Goal: Transaction & Acquisition: Obtain resource

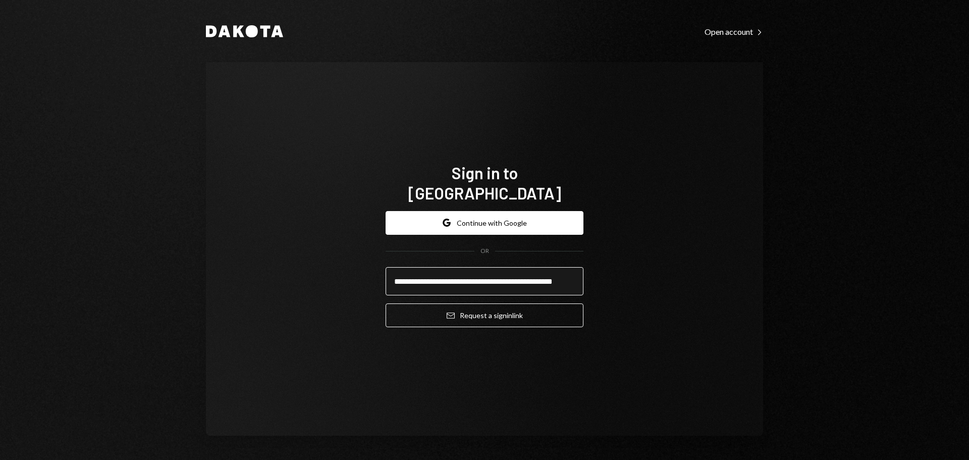
click at [464, 267] on input "**********" at bounding box center [485, 281] width 198 height 28
type input "**********"
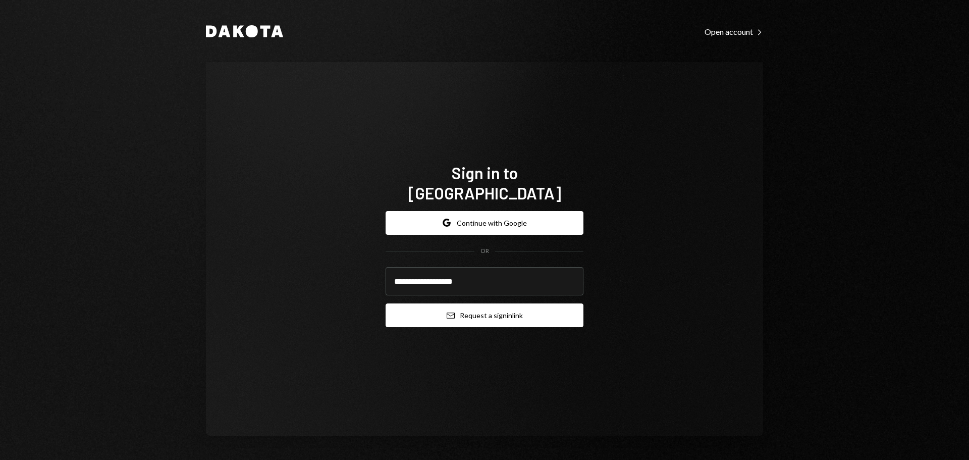
click at [434, 309] on button "Email Request a sign in link" at bounding box center [485, 315] width 198 height 24
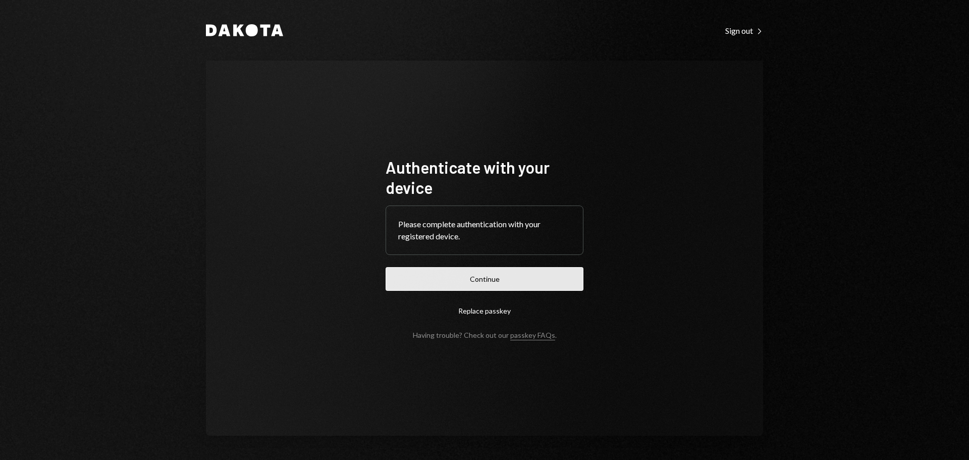
click at [512, 279] on button "Continue" at bounding box center [485, 279] width 198 height 24
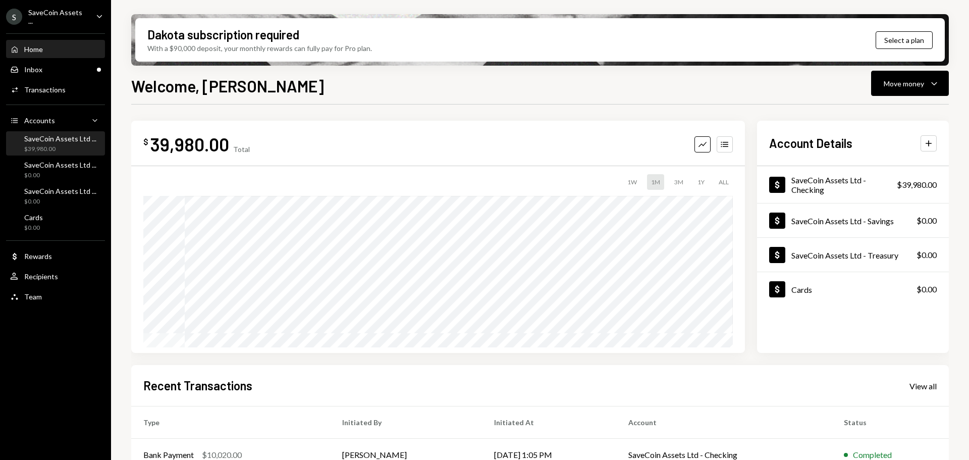
click at [69, 136] on div "SaveCoin Assets Ltd ..." at bounding box center [60, 138] width 72 height 9
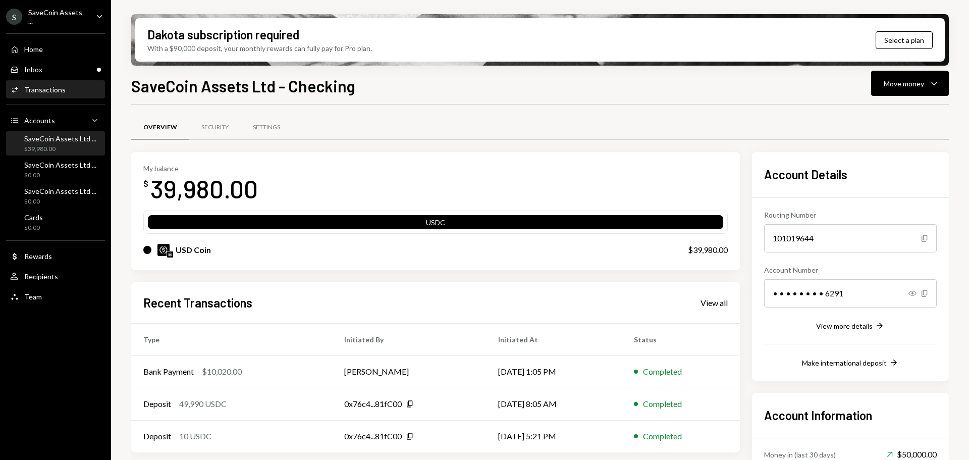
click at [35, 85] on div "Transactions" at bounding box center [44, 89] width 41 height 9
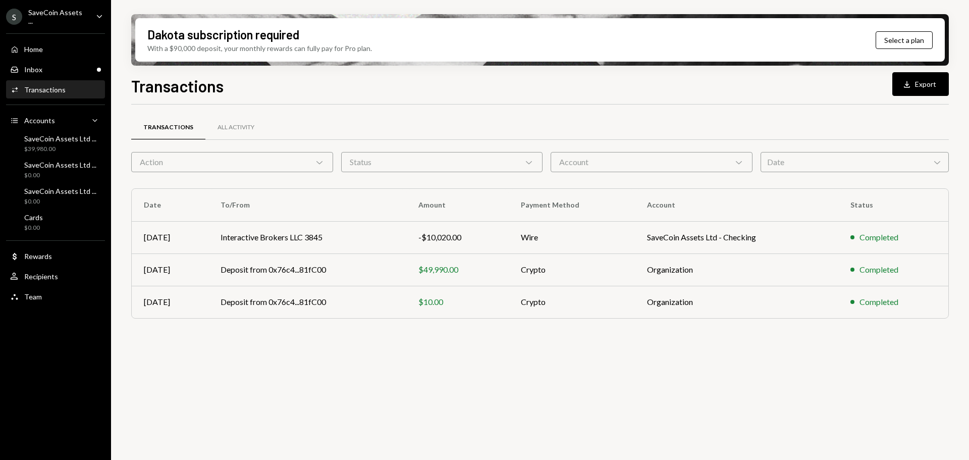
click at [87, 16] on div "S SaveCoin Assets ... Caret Down" at bounding box center [55, 16] width 111 height 17
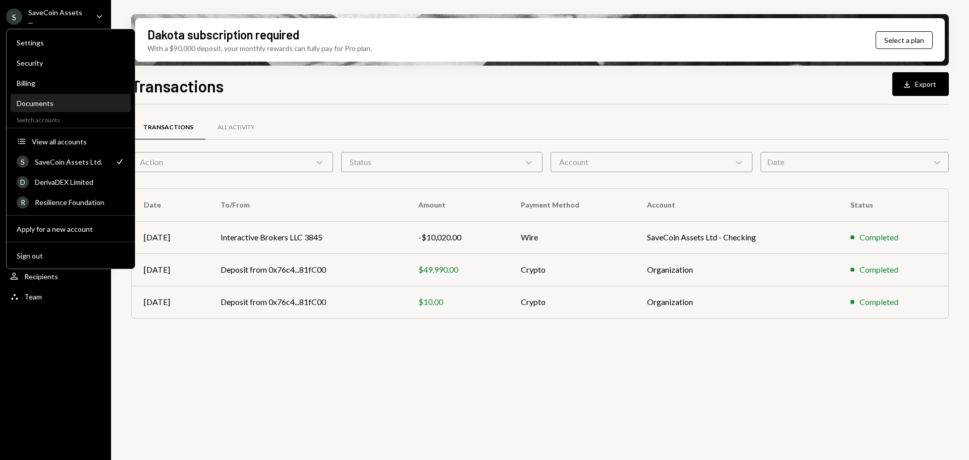
click at [67, 103] on div "Documents" at bounding box center [71, 103] width 108 height 9
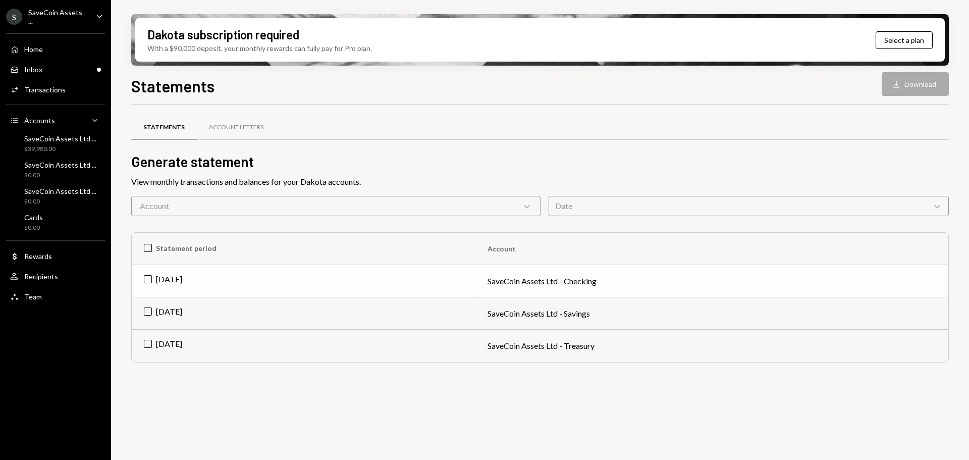
click at [519, 283] on td "SaveCoin Assets Ltd - Checking" at bounding box center [711, 281] width 473 height 32
click at [503, 283] on td "SaveCoin Assets Ltd - Checking" at bounding box center [711, 281] width 473 height 32
click at [174, 277] on td "Check Sep 2025" at bounding box center [304, 281] width 344 height 32
click at [175, 276] on td "Sep 2025" at bounding box center [304, 281] width 344 height 32
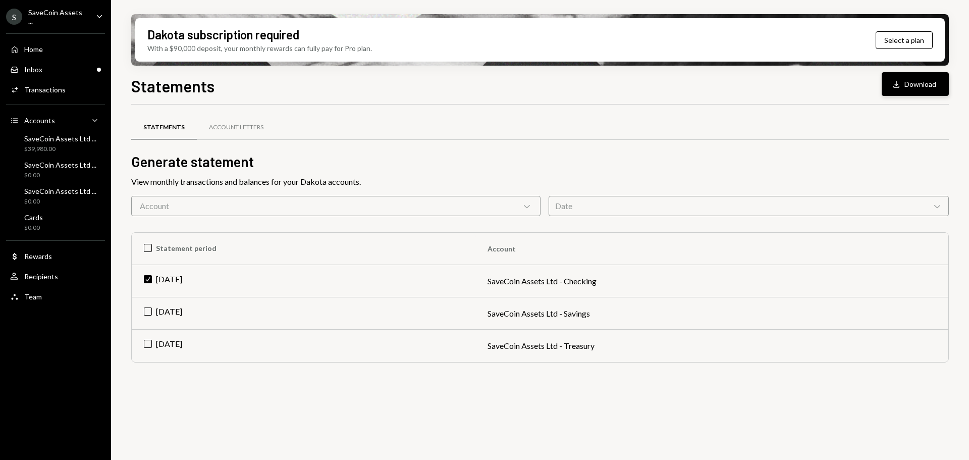
click at [909, 85] on button "Download Download" at bounding box center [915, 84] width 67 height 24
click at [76, 22] on div "S SaveCoin Assets ..." at bounding box center [47, 16] width 82 height 17
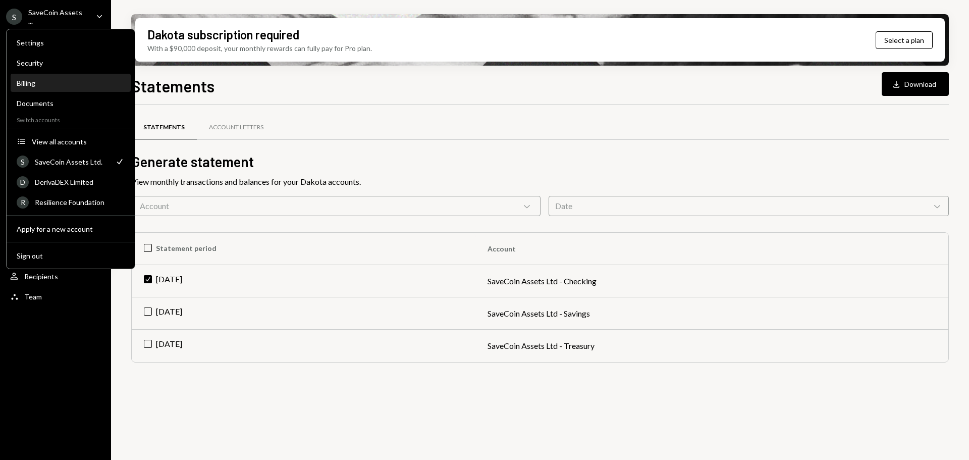
click at [33, 83] on div "Billing" at bounding box center [71, 83] width 108 height 9
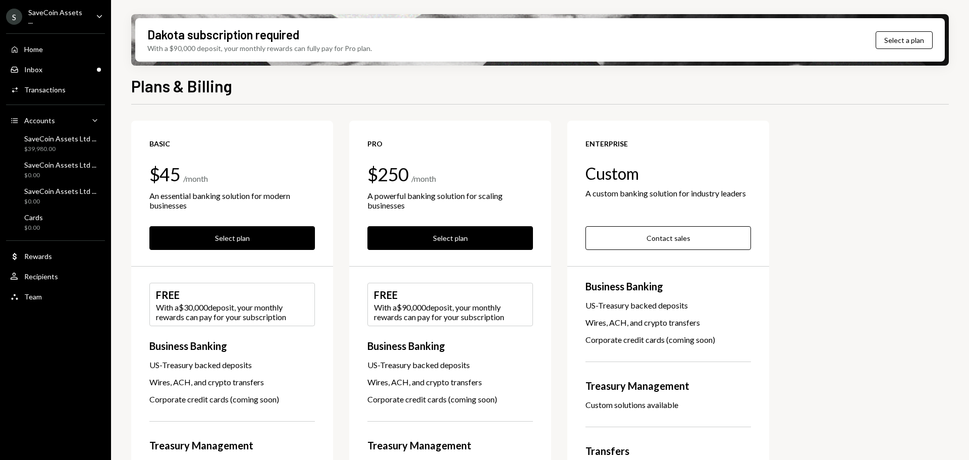
click at [42, 17] on div "SaveCoin Assets ..." at bounding box center [58, 16] width 60 height 17
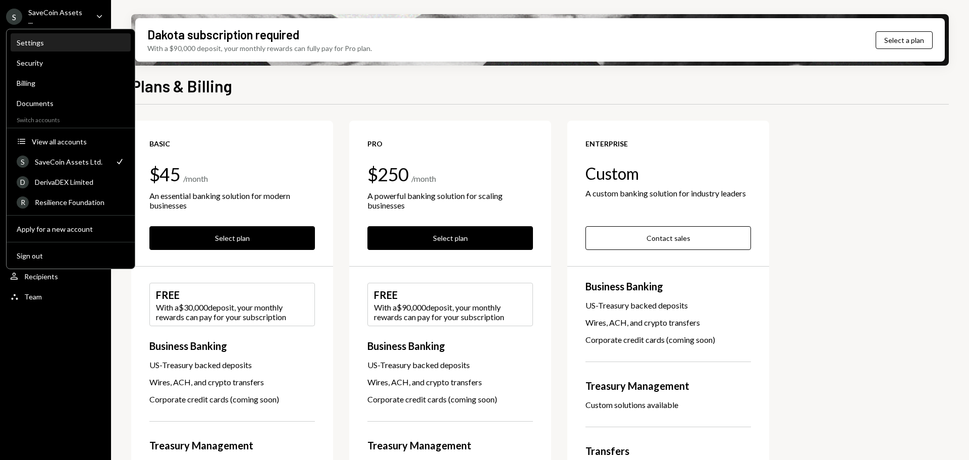
click at [54, 47] on div "Settings" at bounding box center [71, 42] width 108 height 17
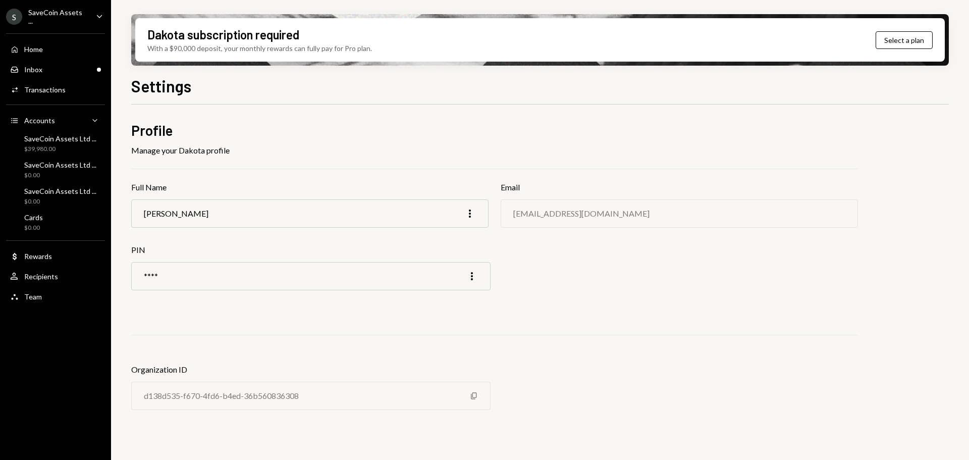
click at [55, 14] on div "SaveCoin Assets ..." at bounding box center [58, 16] width 60 height 17
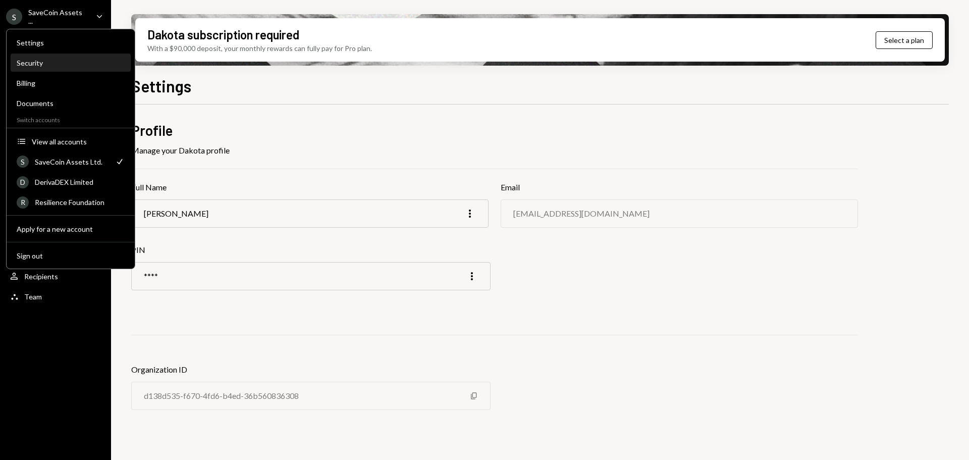
click at [55, 65] on div "Security" at bounding box center [71, 63] width 108 height 9
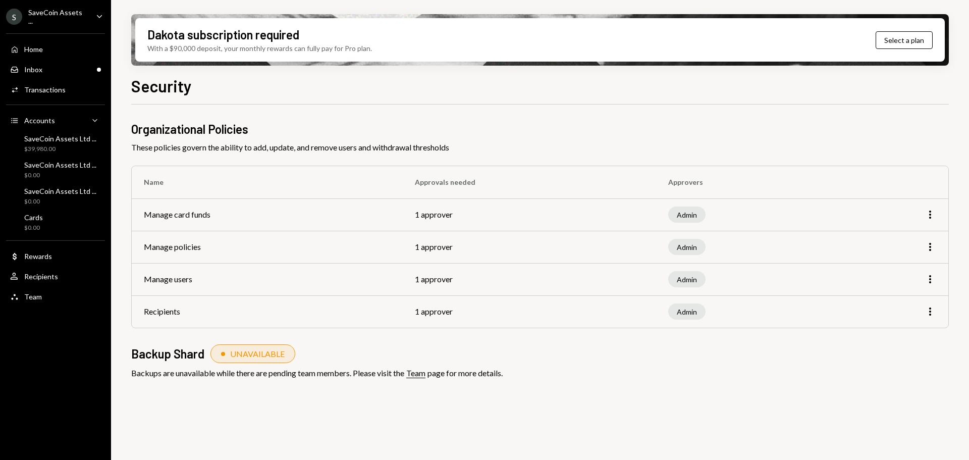
click at [44, 20] on div "SaveCoin Assets ..." at bounding box center [58, 16] width 60 height 17
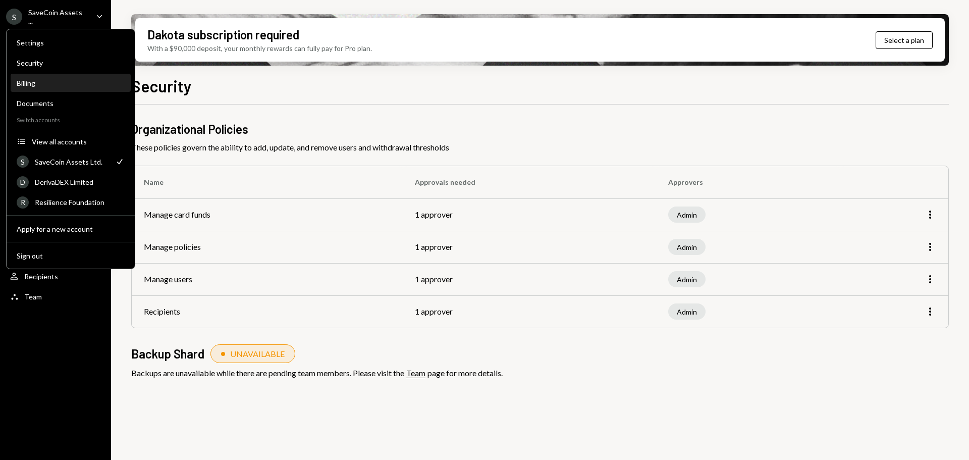
click at [36, 82] on div "Billing" at bounding box center [71, 83] width 108 height 9
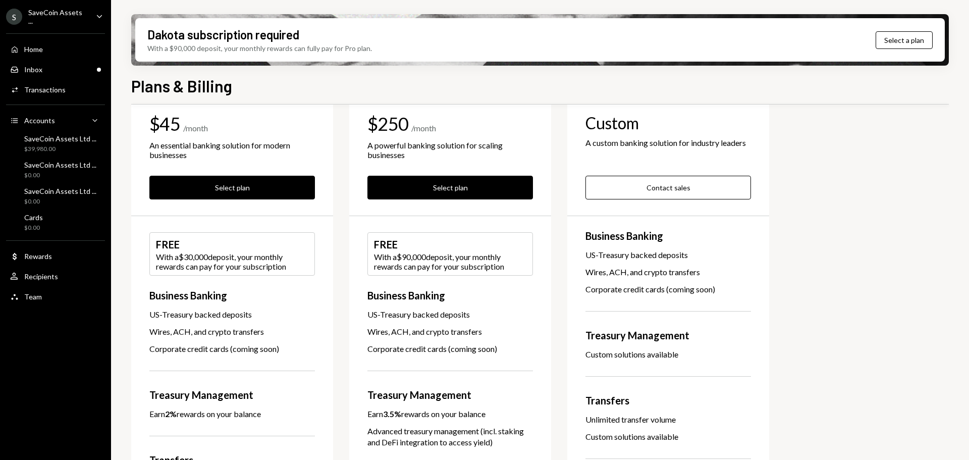
scroll to position [70, 0]
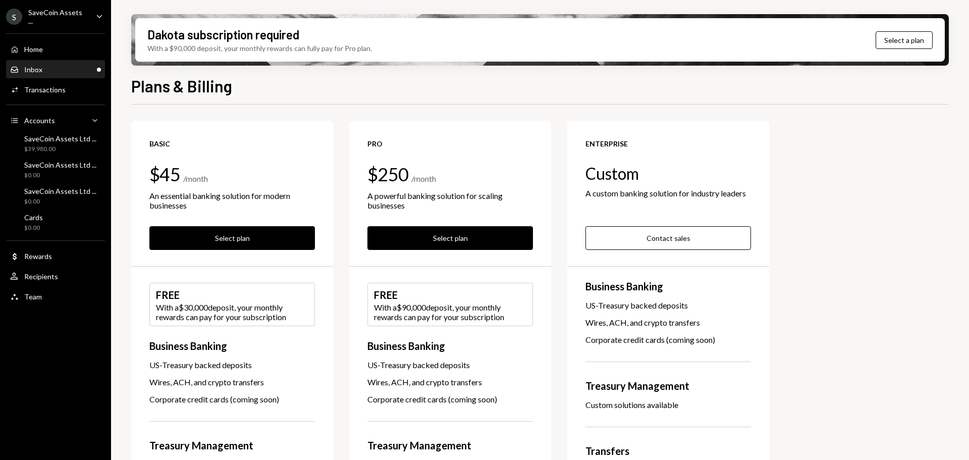
click at [62, 66] on div "Inbox Inbox" at bounding box center [55, 69] width 91 height 9
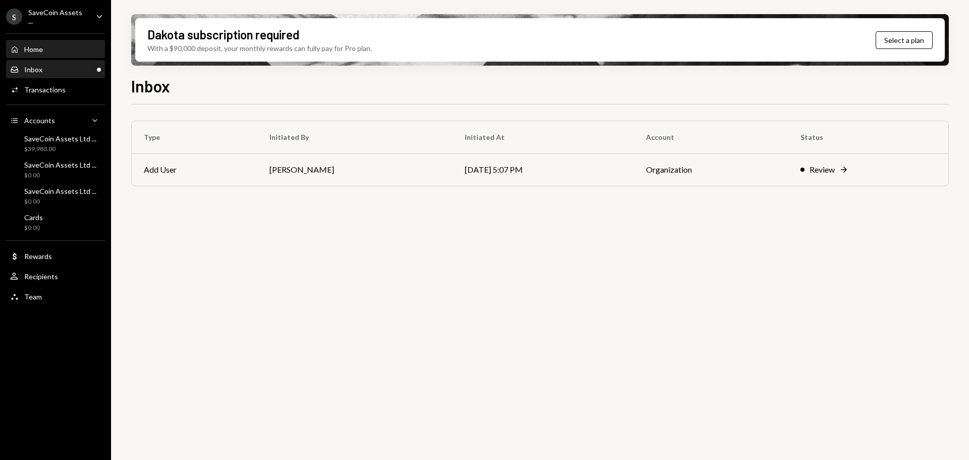
click at [52, 51] on div "Home Home" at bounding box center [55, 49] width 91 height 9
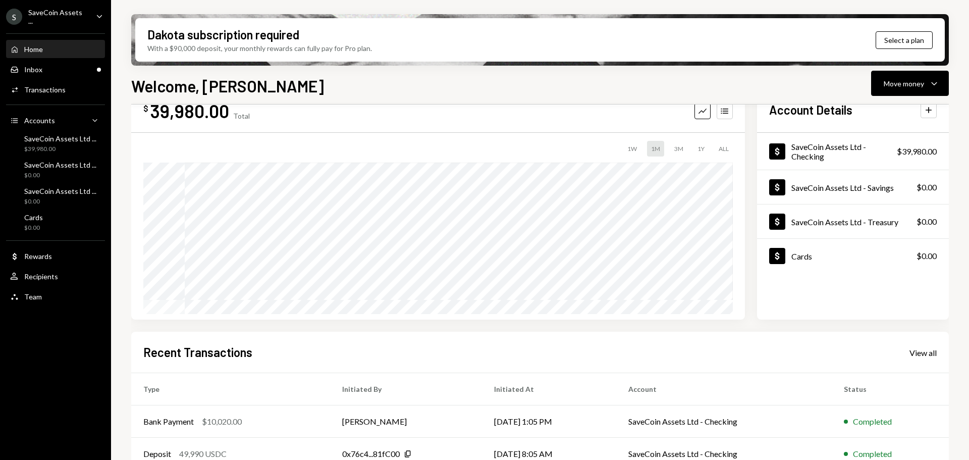
scroll to position [50, 0]
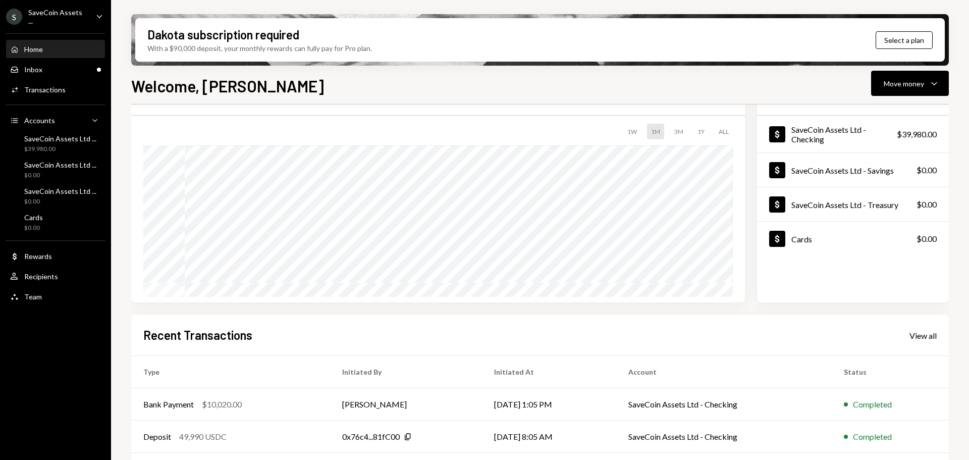
click at [321, 341] on div "Recent Transactions View all" at bounding box center [539, 335] width 793 height 17
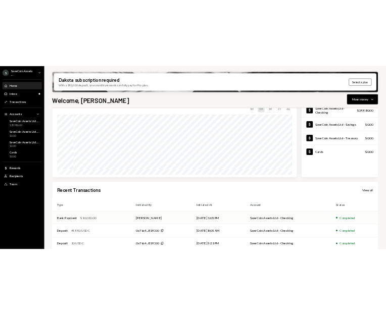
scroll to position [84, 0]
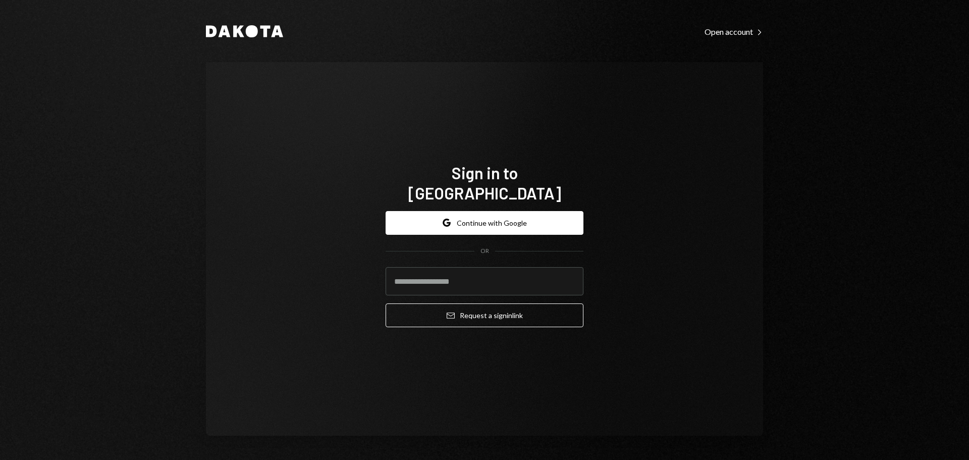
type input "**********"
